Goal: Transaction & Acquisition: Download file/media

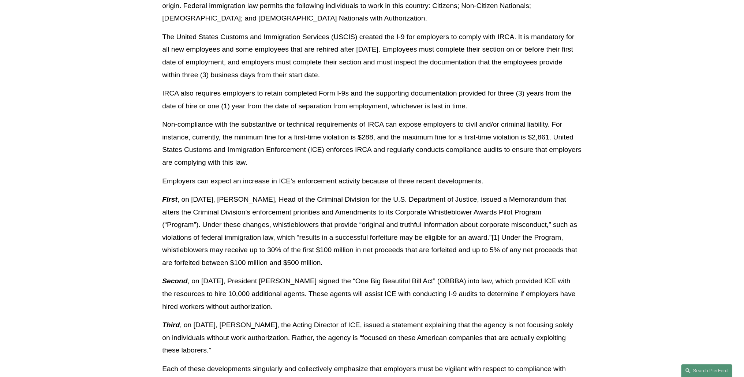
scroll to position [293, 0]
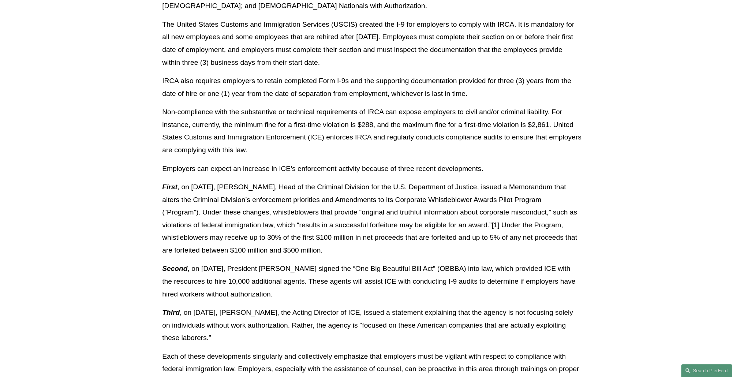
click at [464, 89] on p "IRCA also requires employers to retain completed Form I-9s and the supporting d…" at bounding box center [372, 87] width 420 height 25
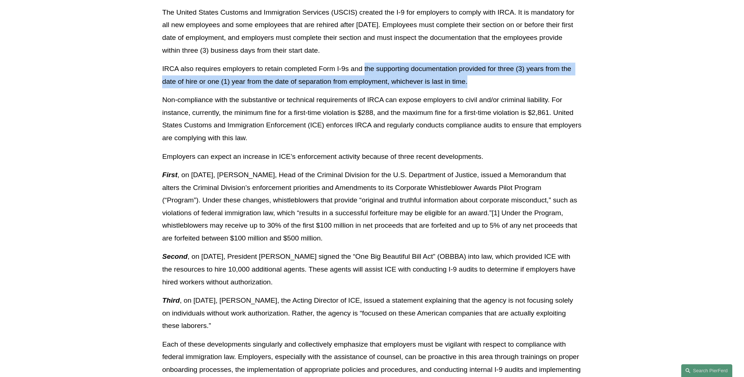
drag, startPoint x: 364, startPoint y: 60, endPoint x: 475, endPoint y: 81, distance: 113.3
click at [475, 81] on div "Download PDF Now more than ever, employers must ensure that they are complying …" at bounding box center [372, 162] width 420 height 550
click at [475, 81] on p "IRCA also requires employers to retain completed Form I-9s and the supporting d…" at bounding box center [372, 75] width 420 height 25
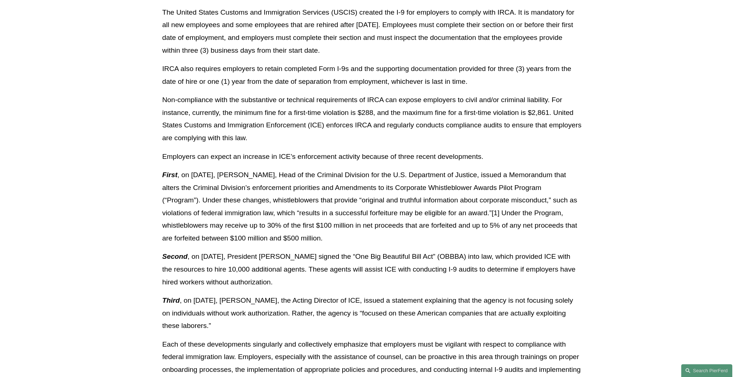
drag, startPoint x: 482, startPoint y: 80, endPoint x: 455, endPoint y: 50, distance: 40.6
click at [455, 50] on div "Download PDF Now more than ever, employers must ensure that they are complying …" at bounding box center [372, 162] width 420 height 550
click at [474, 75] on p "IRCA also requires employers to retain completed Form I-9s and the supporting d…" at bounding box center [372, 75] width 420 height 25
drag, startPoint x: 487, startPoint y: 83, endPoint x: 485, endPoint y: 56, distance: 27.2
click at [485, 56] on div "Download PDF Now more than ever, employers must ensure that they are complying …" at bounding box center [372, 162] width 420 height 550
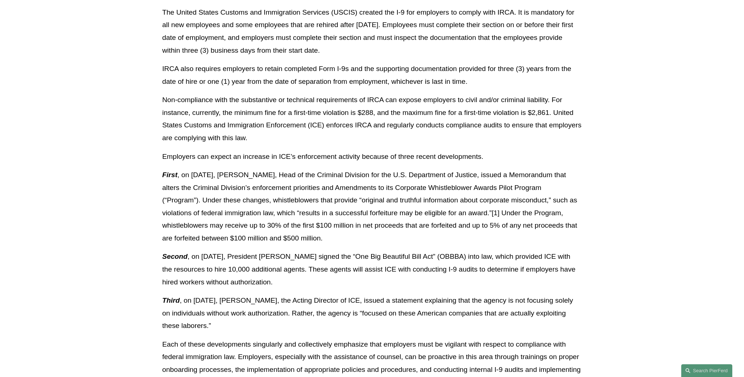
click at [486, 97] on p "Non-compliance with the substantive or technical requirements of IRCA can expos…" at bounding box center [372, 119] width 420 height 50
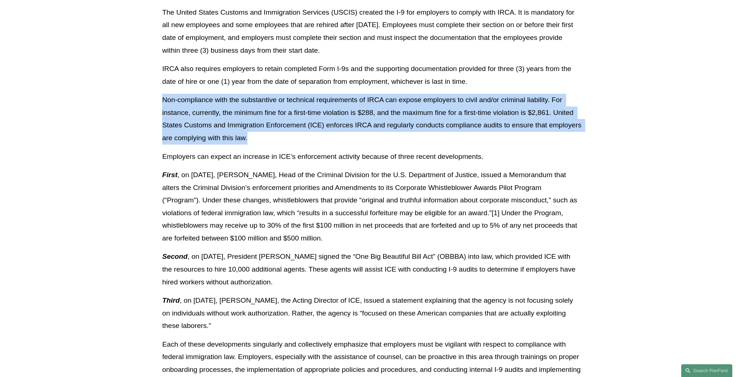
drag, startPoint x: 449, startPoint y: 133, endPoint x: 481, endPoint y: 79, distance: 63.3
click at [481, 79] on div "Download PDF Now more than ever, employers must ensure that they are complying …" at bounding box center [372, 162] width 420 height 550
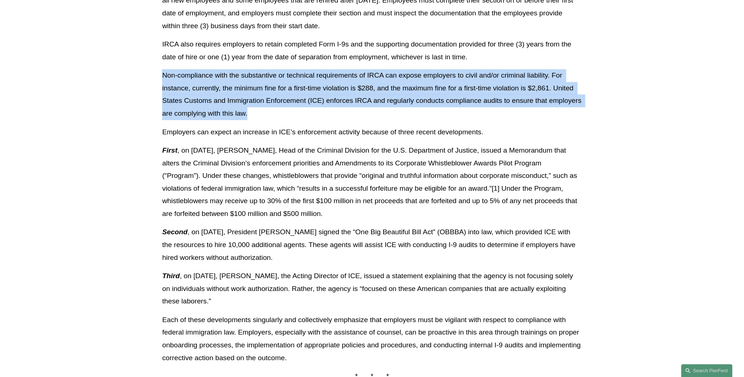
scroll to position [341, 0]
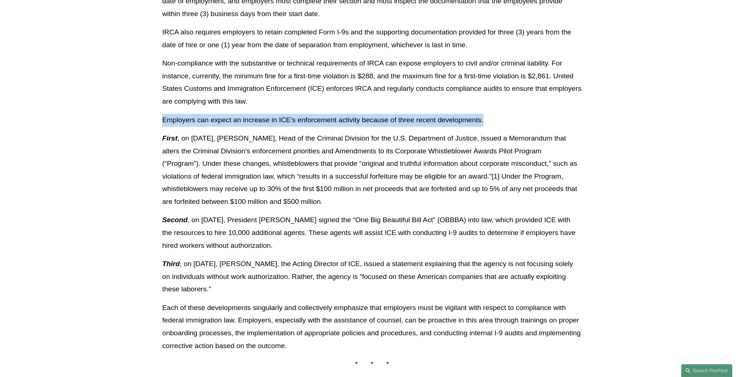
drag, startPoint x: 497, startPoint y: 118, endPoint x: 489, endPoint y: 105, distance: 15.4
click at [489, 105] on div "Download PDF Now more than ever, employers must ensure that they are complying …" at bounding box center [372, 126] width 420 height 550
click at [490, 115] on p "Employers can expect an increase in ICE’s enforcement activity because of three…" at bounding box center [372, 120] width 420 height 13
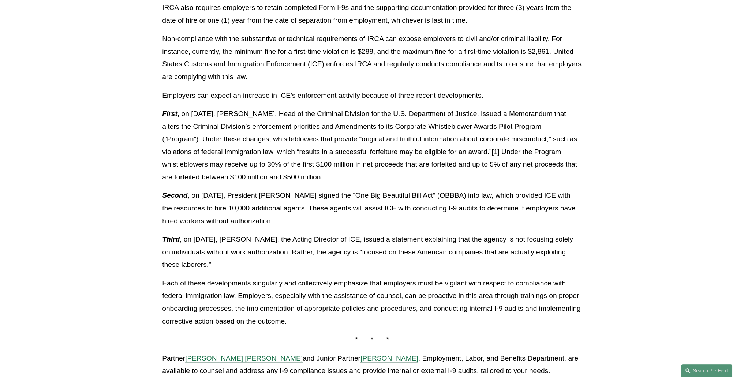
scroll to position [390, 0]
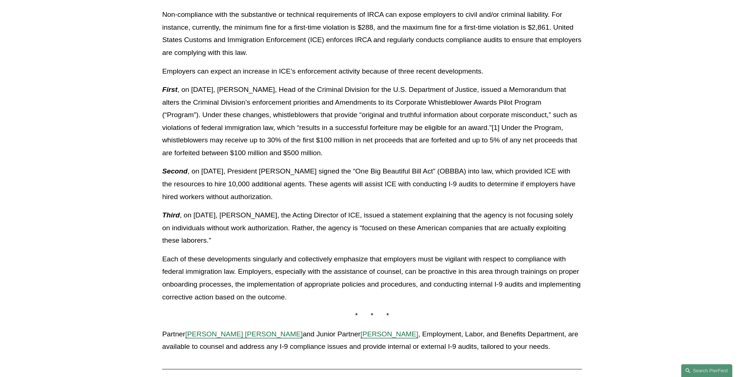
drag, startPoint x: 331, startPoint y: 149, endPoint x: 158, endPoint y: 92, distance: 182.3
click at [158, 92] on div "Download PDF Now more than ever, employers must ensure that they are complying …" at bounding box center [372, 80] width 432 height 557
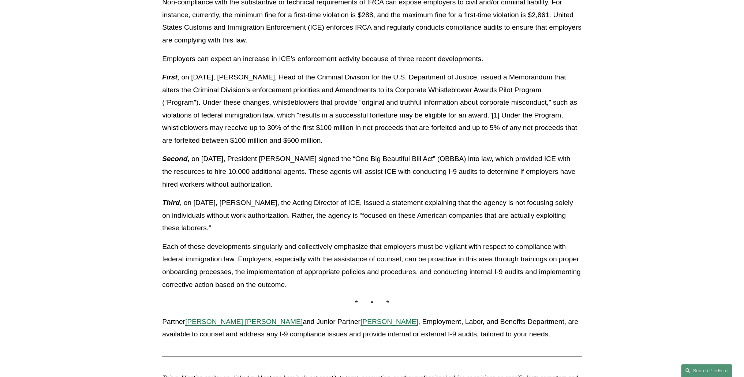
scroll to position [414, 0]
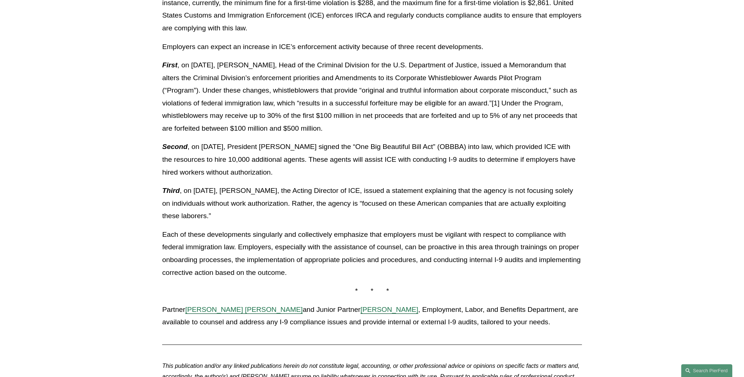
click at [348, 120] on p "First , on [DATE], [PERSON_NAME], Head of the Criminal Division for the U.S. De…" at bounding box center [372, 97] width 420 height 76
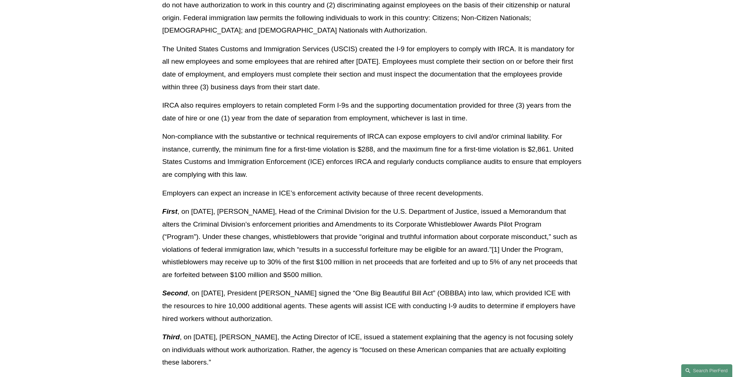
scroll to position [293, 0]
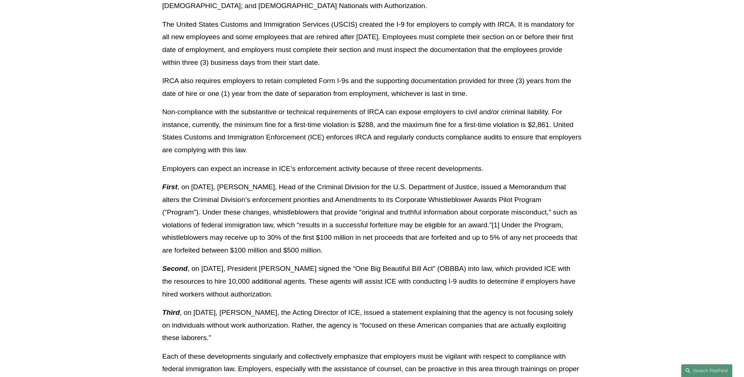
click at [313, 80] on p "IRCA also requires employers to retain completed Form I-9s and the supporting d…" at bounding box center [372, 87] width 420 height 25
